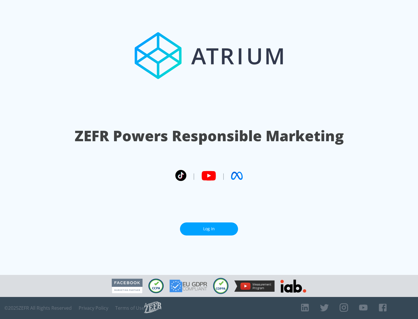
click at [209, 229] on link "Log In" at bounding box center [209, 228] width 58 height 13
